Goal: Information Seeking & Learning: Learn about a topic

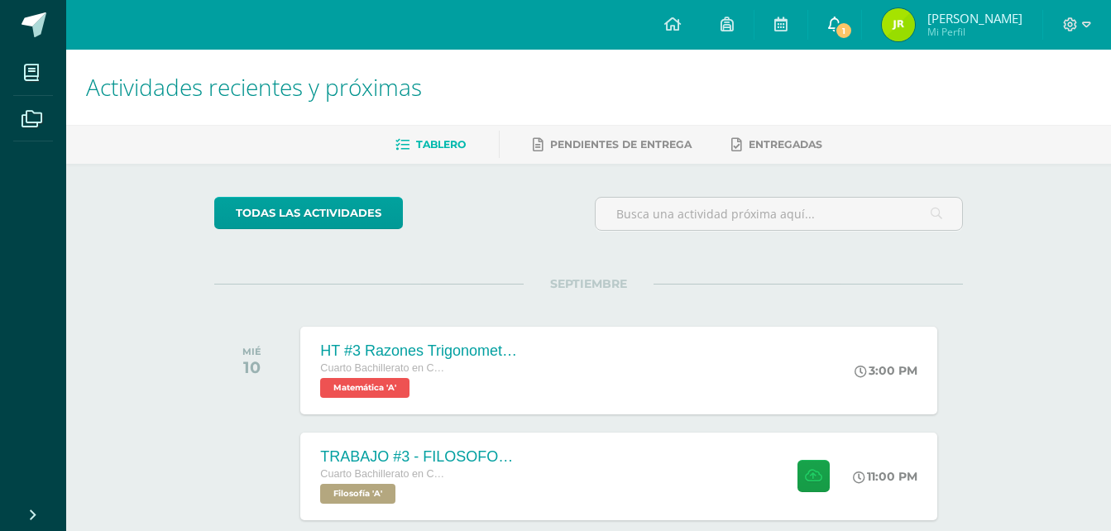
click at [836, 17] on icon at bounding box center [834, 24] width 13 height 15
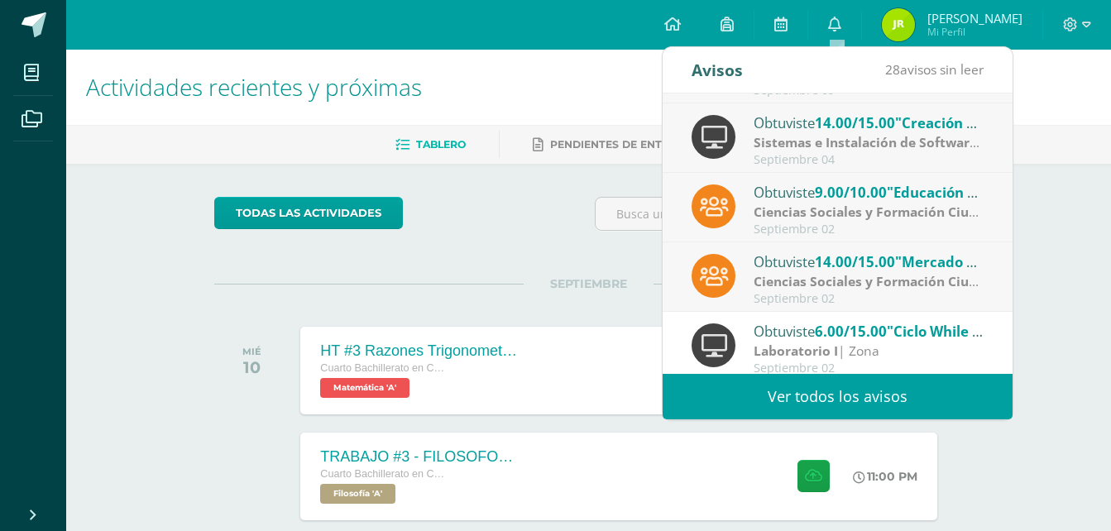
scroll to position [56, 0]
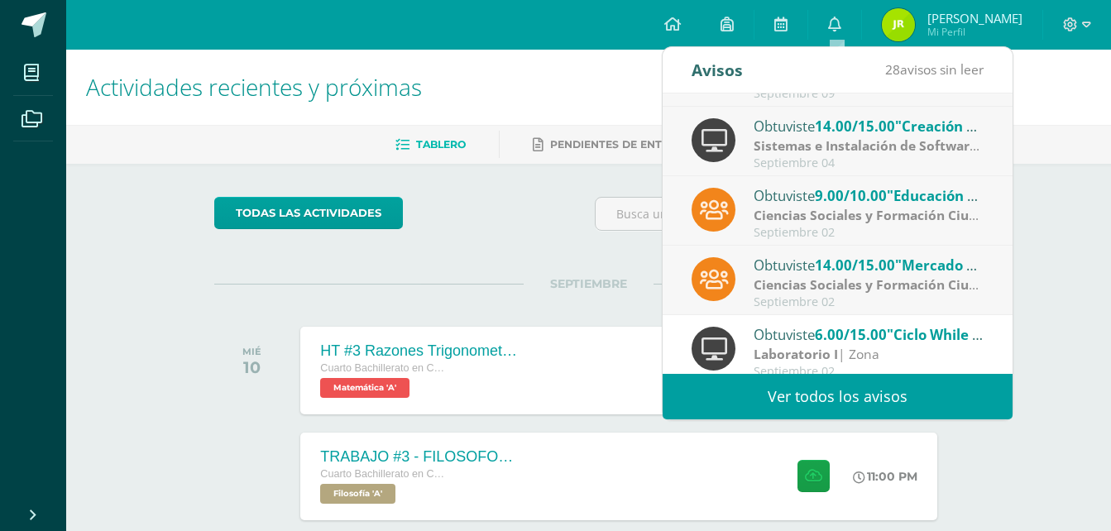
click at [849, 277] on strong "Ciencias Sociales y Formación Ciudadana" at bounding box center [885, 285] width 262 height 18
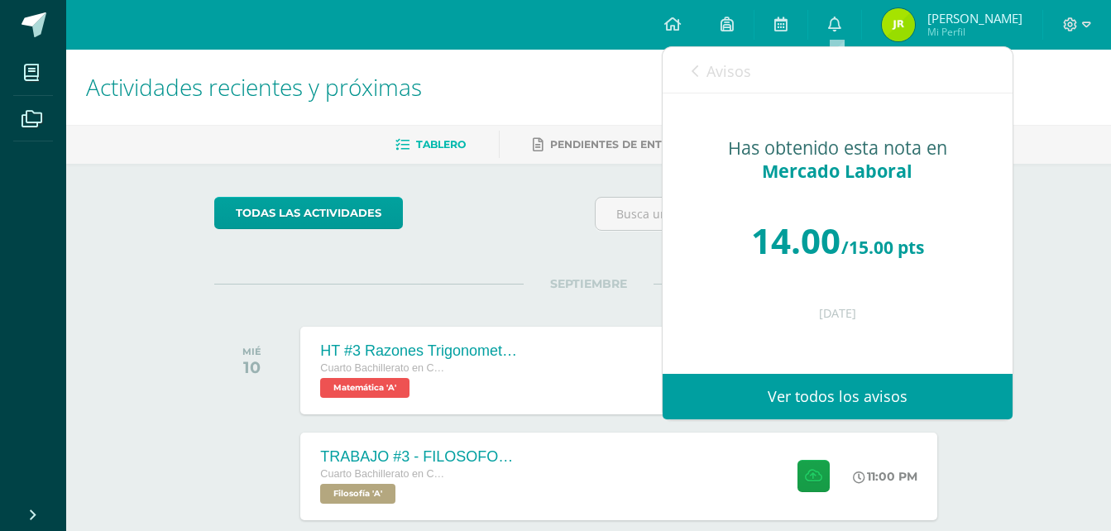
click at [685, 65] on div "Avisos 27 avisos sin leer Avisos" at bounding box center [838, 70] width 350 height 46
click at [707, 76] on span "Avisos" at bounding box center [729, 71] width 45 height 20
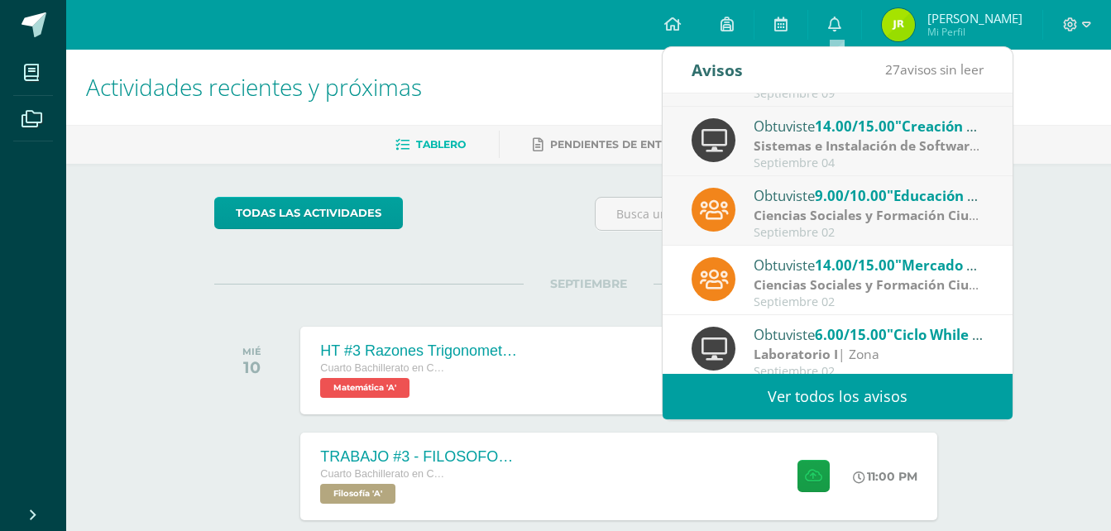
click at [771, 216] on strong "Ciencias Sociales y Formación Ciudadana" at bounding box center [885, 215] width 262 height 18
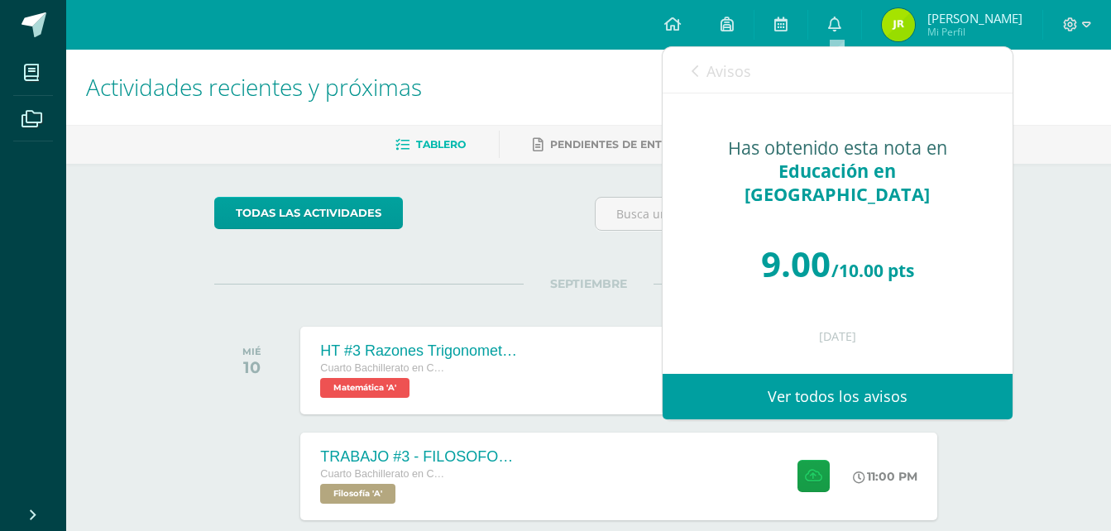
click at [791, 200] on div "Obtuviste 14.00/15.00 "Autobiografía" en Gestión de Proyectos Gestión de Proyec…" at bounding box center [663, 233] width 700 height 280
click at [693, 69] on icon at bounding box center [695, 71] width 7 height 13
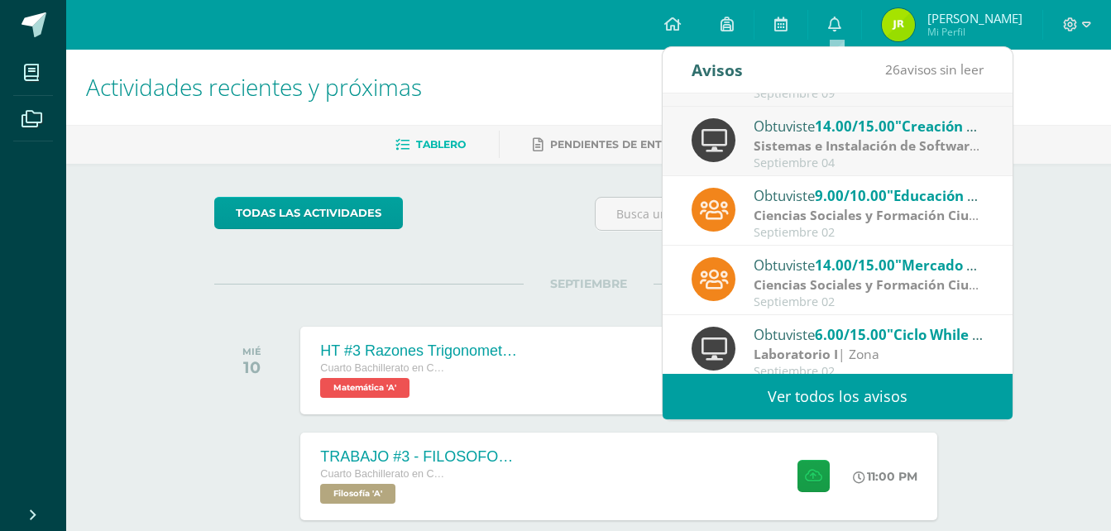
click at [769, 156] on div "Septiembre 04" at bounding box center [869, 163] width 230 height 14
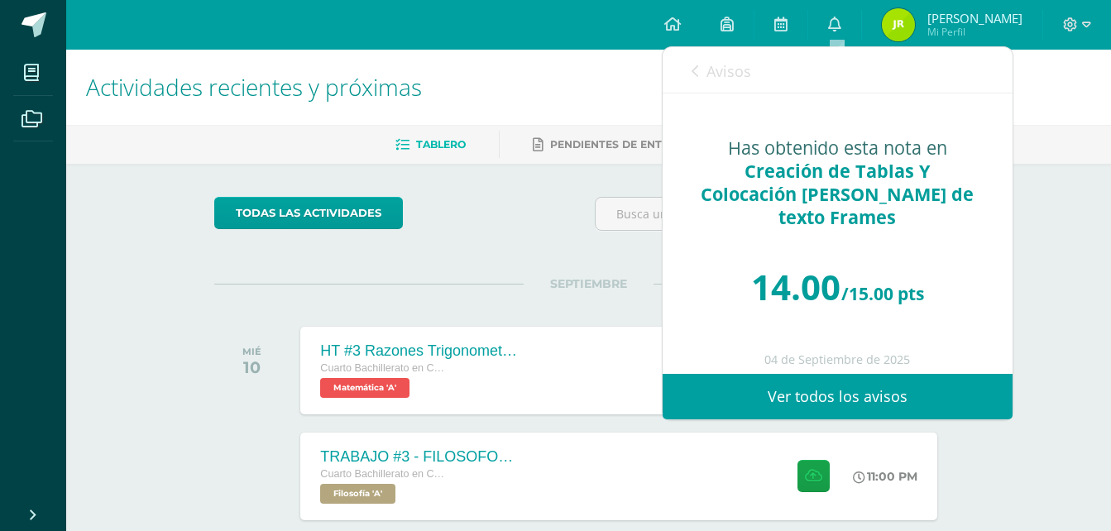
click at [693, 70] on icon at bounding box center [695, 71] width 7 height 13
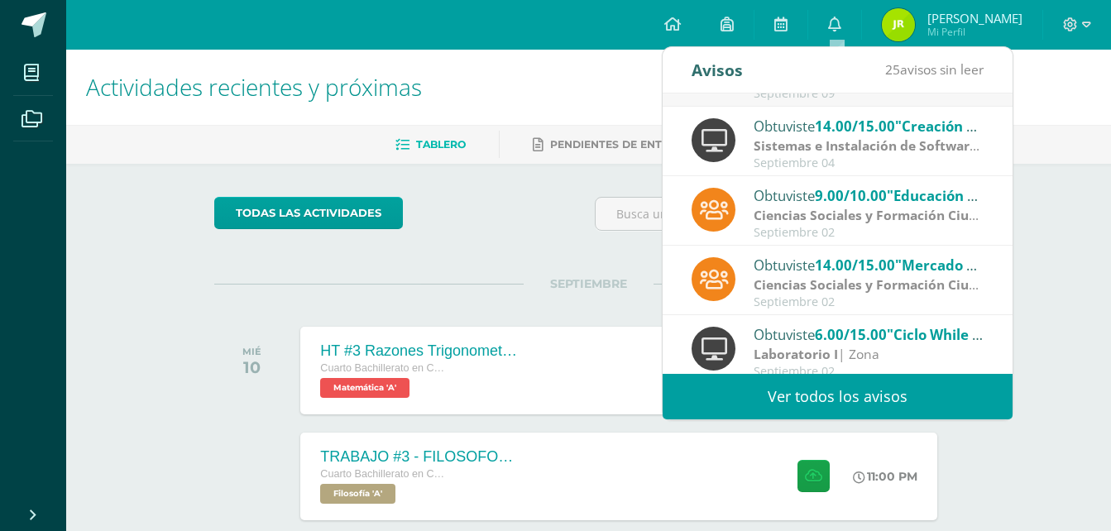
scroll to position [0, 0]
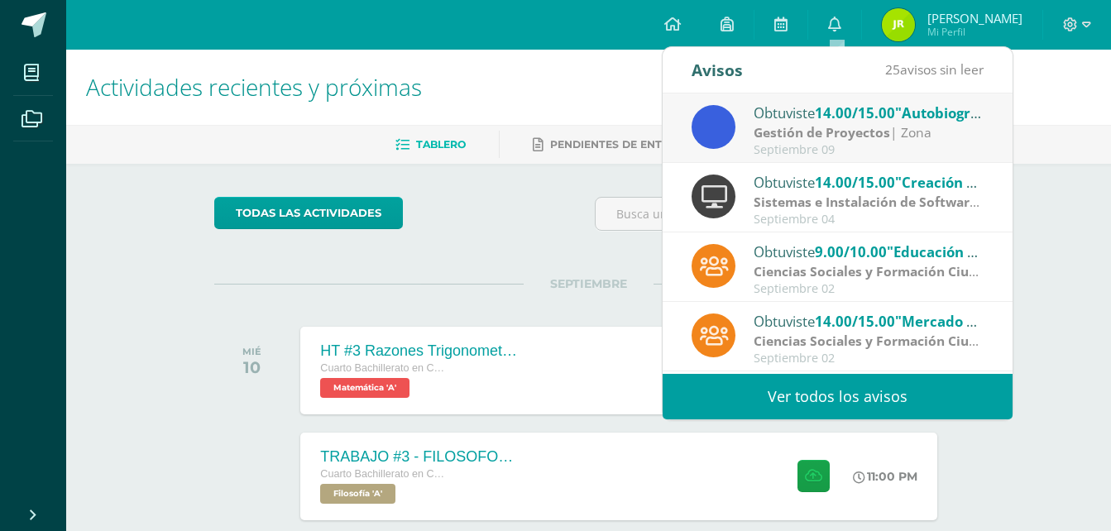
click at [824, 113] on span "14.00/15.00" at bounding box center [855, 112] width 80 height 19
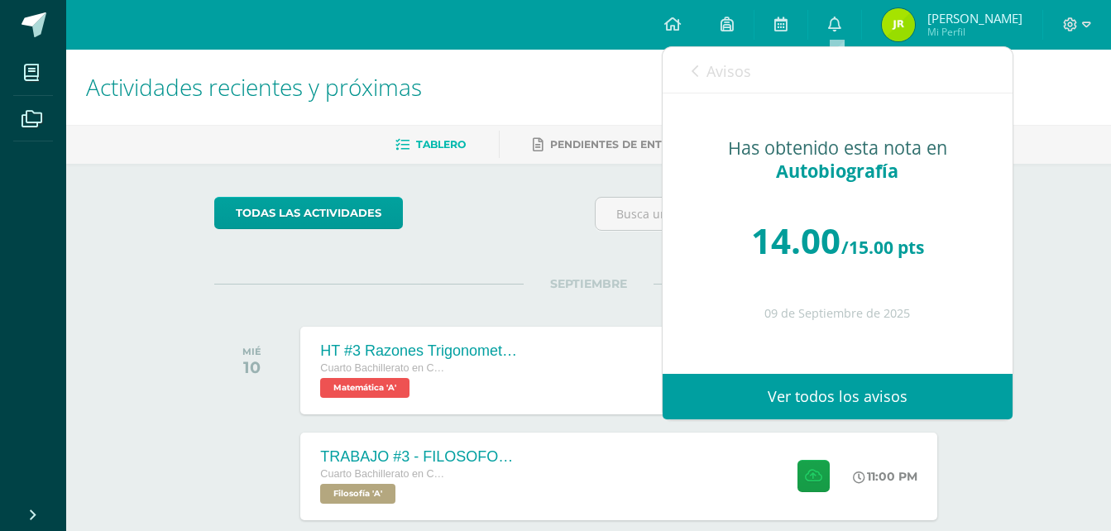
click at [692, 70] on icon at bounding box center [695, 71] width 7 height 13
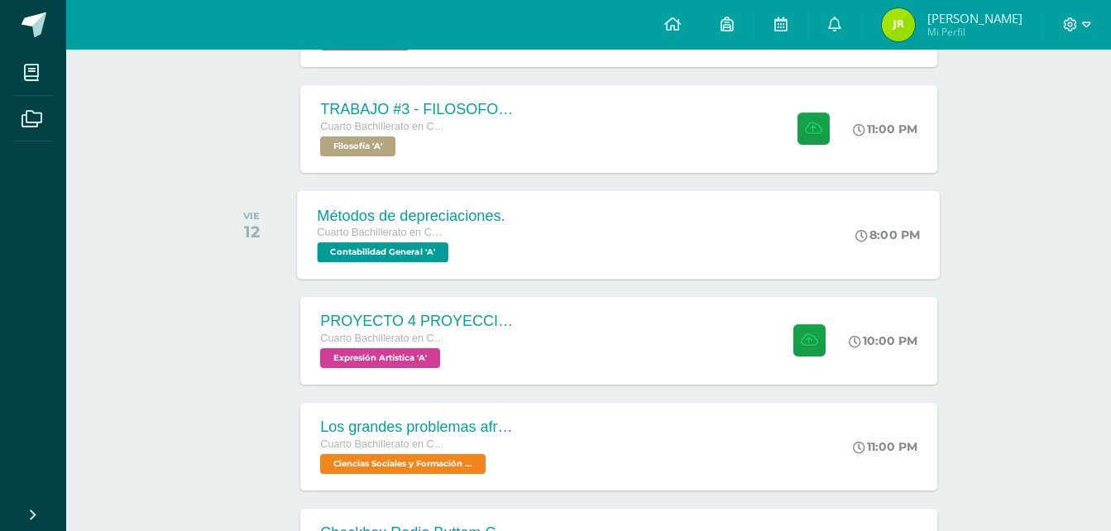
scroll to position [345, 0]
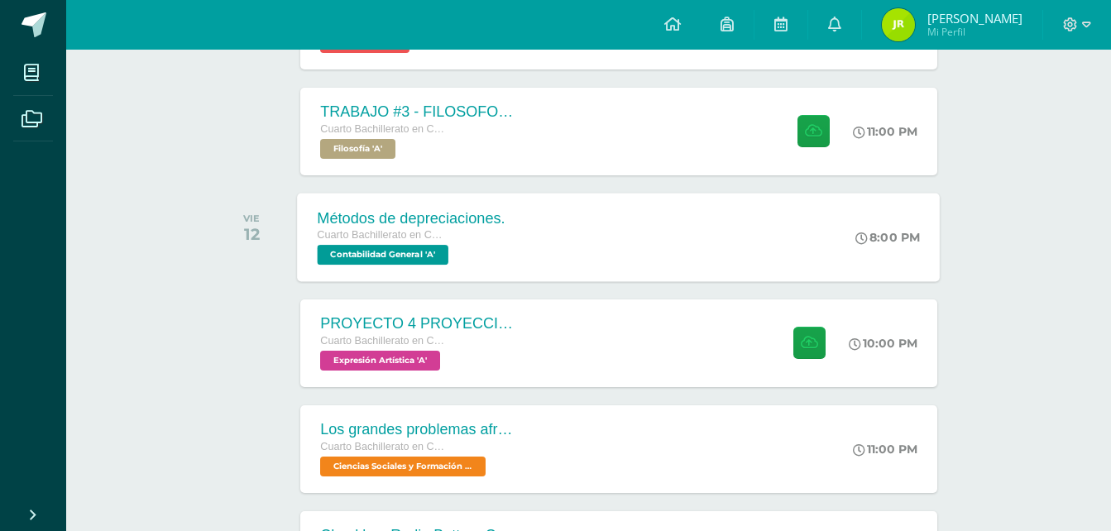
click at [537, 238] on div "Métodos de depreciaciones. Cuarto Bachillerato en CCLL con Orientación en Compu…" at bounding box center [619, 237] width 643 height 89
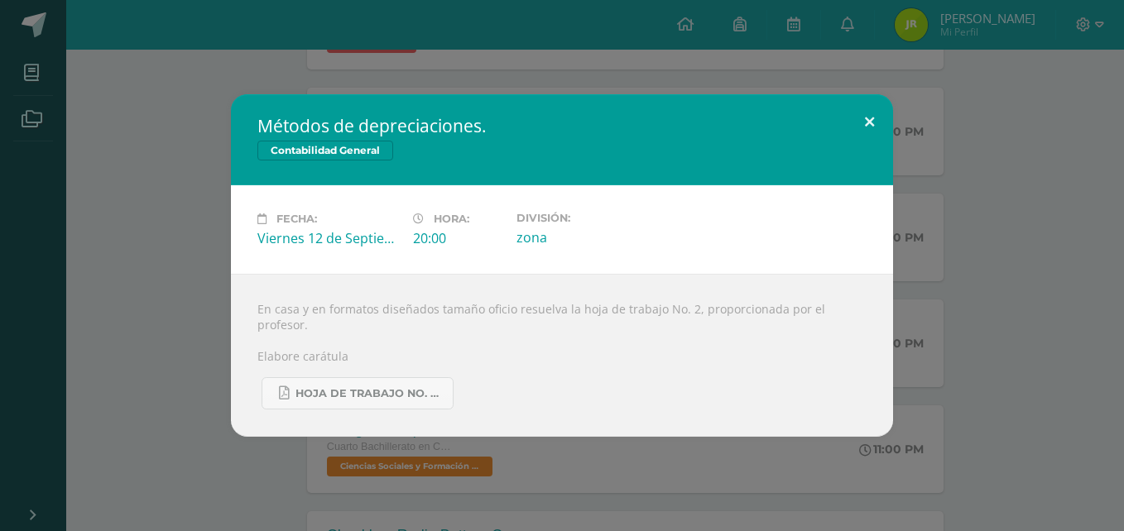
click at [872, 123] on button at bounding box center [869, 122] width 47 height 56
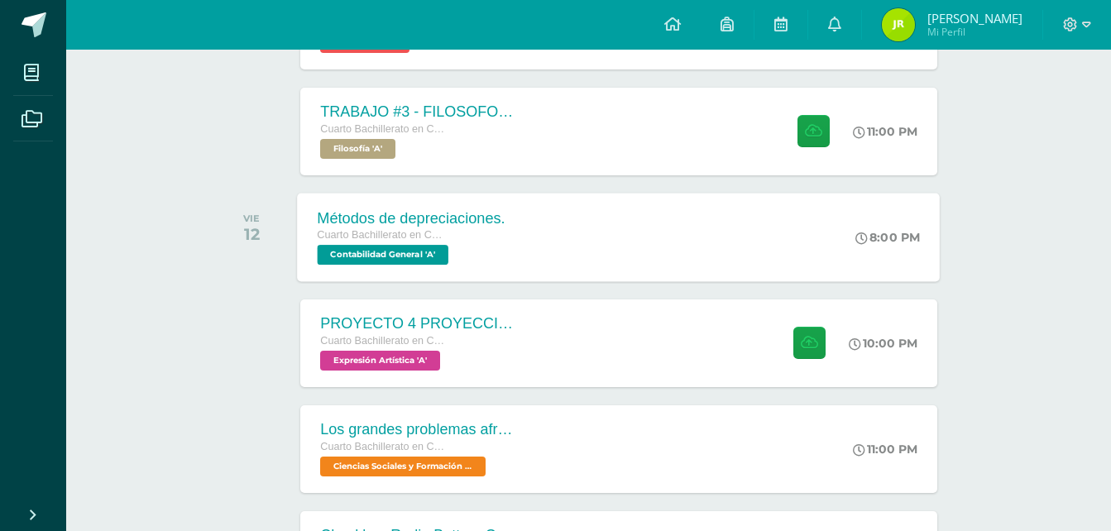
click at [442, 227] on div "Métodos de depreciaciones." at bounding box center [412, 217] width 188 height 17
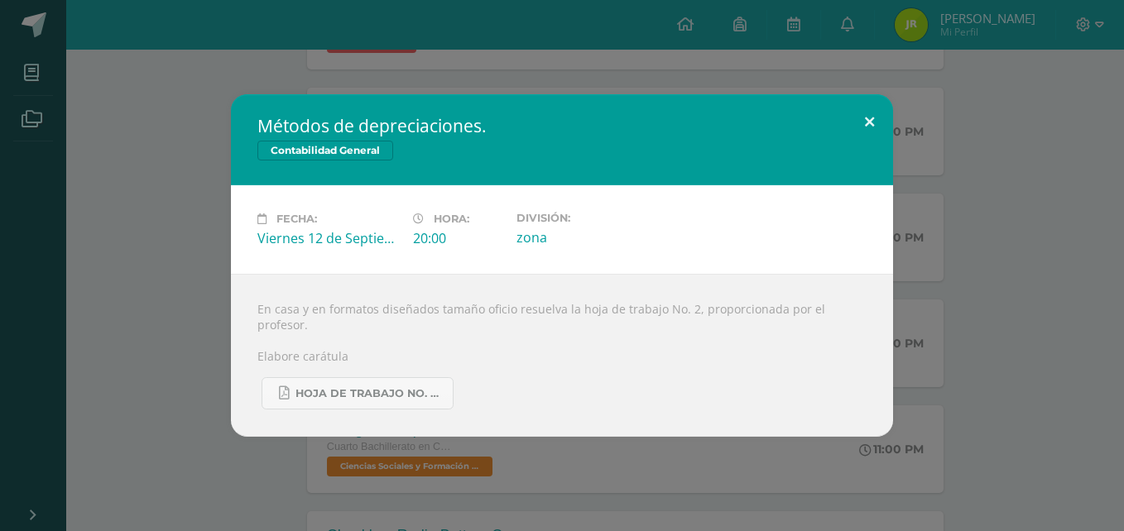
click at [860, 127] on button at bounding box center [869, 122] width 47 height 56
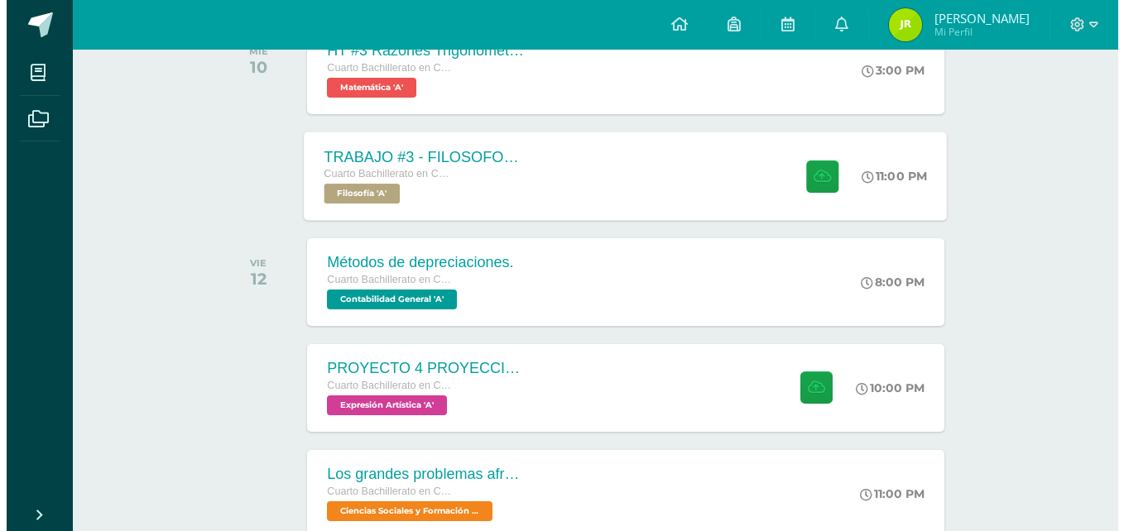
scroll to position [304, 0]
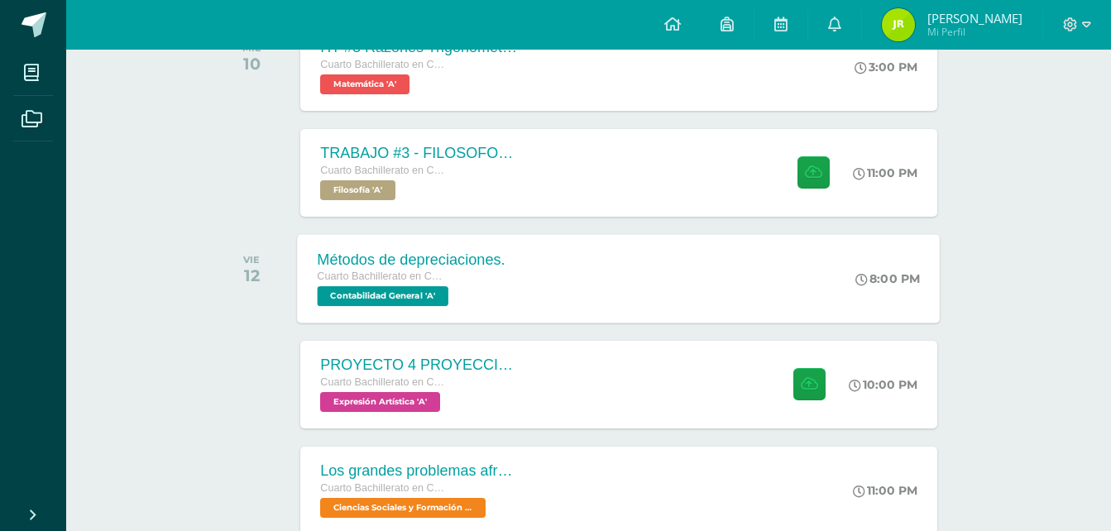
click at [593, 280] on div "Métodos de depreciaciones. Cuarto Bachillerato en CCLL con Orientación en Compu…" at bounding box center [619, 278] width 643 height 89
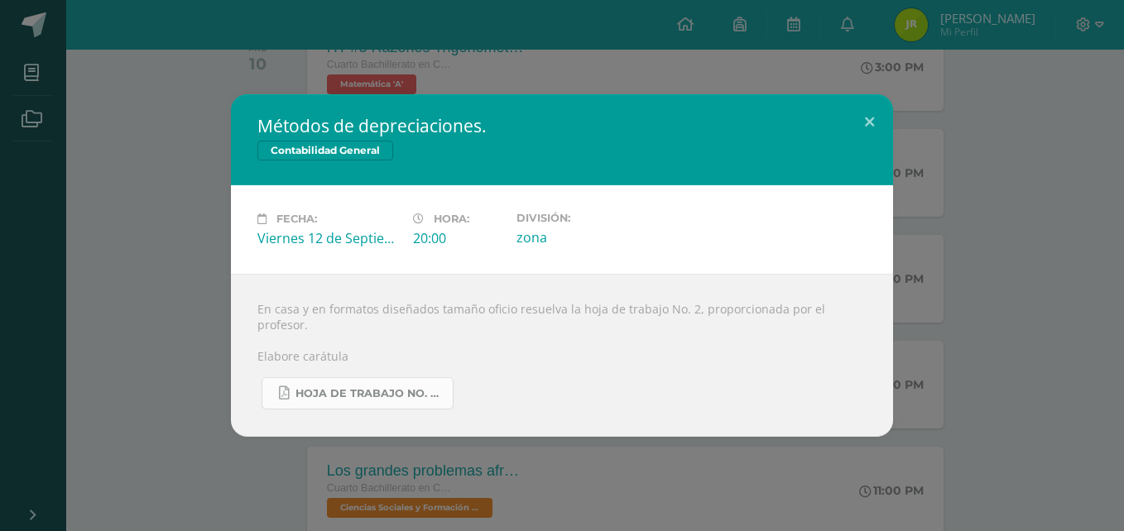
click at [434, 387] on span "Hoja de trabajo No. 2 Contabilidad.pdf" at bounding box center [369, 393] width 149 height 13
